Goal: Transaction & Acquisition: Purchase product/service

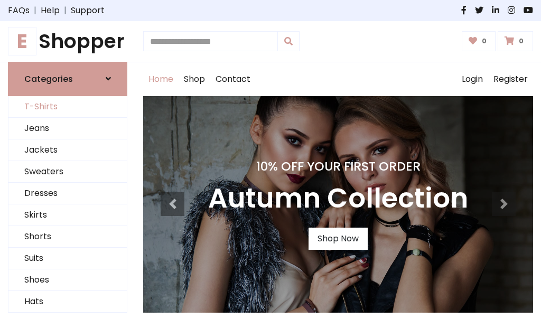
click at [68, 107] on link "T-Shirts" at bounding box center [67, 107] width 118 height 22
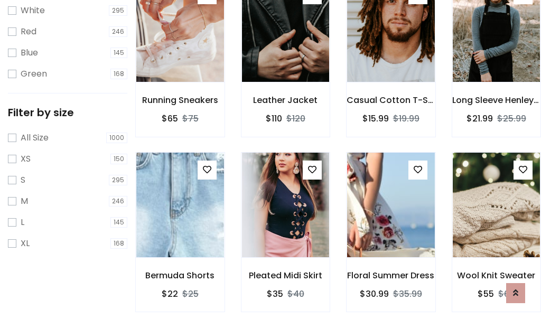
scroll to position [19, 0]
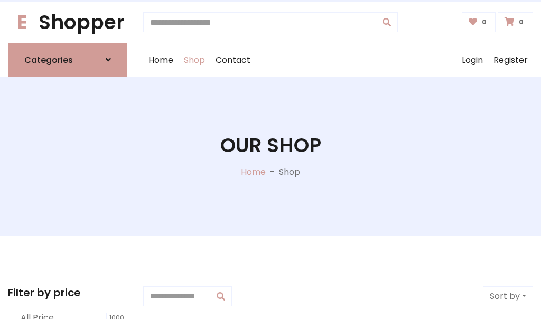
click at [270, 156] on h1 "Our Shop" at bounding box center [270, 146] width 101 height 24
click at [338, 60] on div "Home Shop Contact Log out Login Register" at bounding box center [338, 60] width 390 height 34
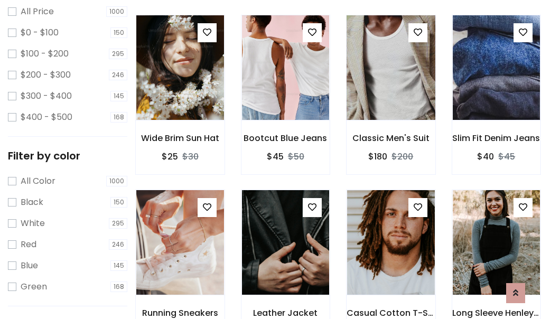
click at [390, 87] on img at bounding box center [390, 67] width 105 height 253
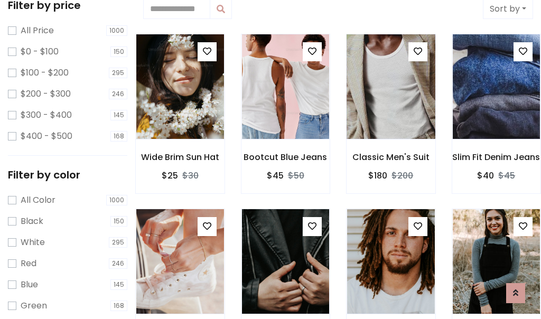
scroll to position [19, 0]
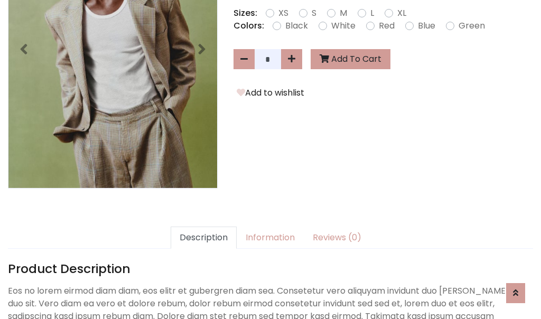
scroll to position [258, 0]
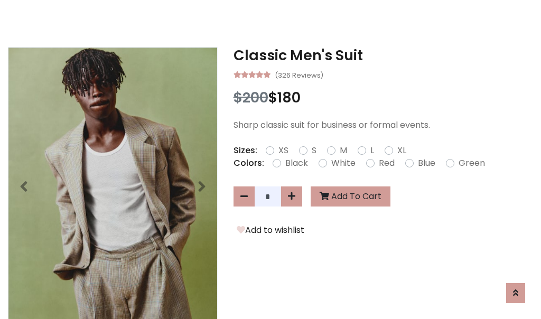
click at [383, 55] on h3 "Classic Men's Suit" at bounding box center [382, 55] width 299 height 17
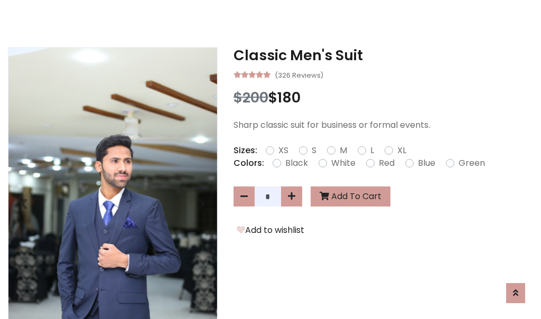
click at [383, 55] on h3 "Classic Men's Suit" at bounding box center [382, 55] width 299 height 17
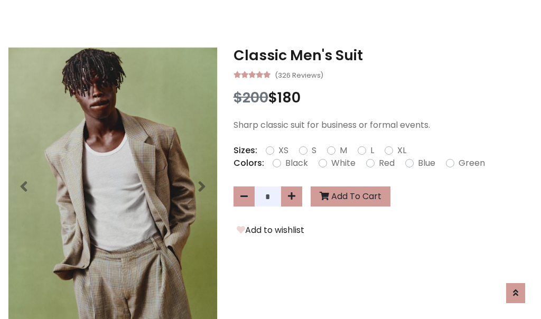
click at [383, 55] on h3 "Classic Men's Suit" at bounding box center [382, 55] width 299 height 17
